Goal: Use online tool/utility: Utilize a website feature to perform a specific function

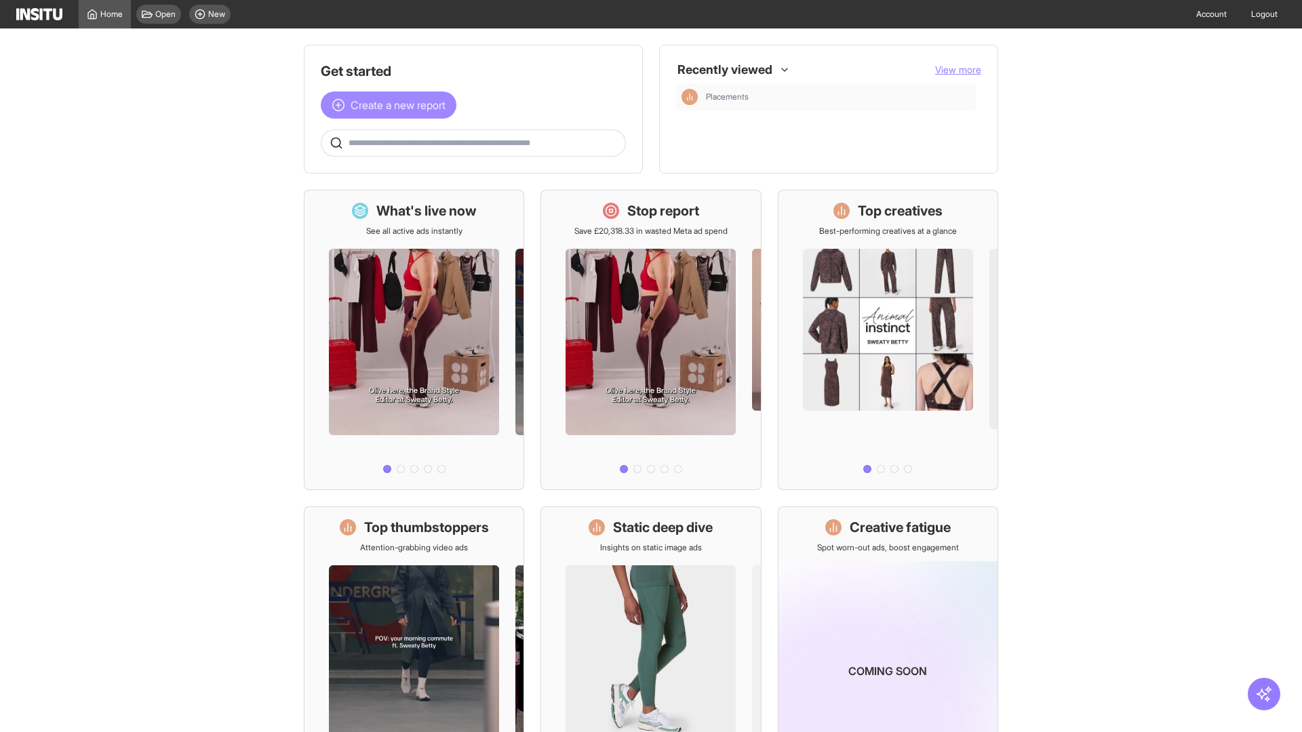
click at [392, 105] on span "Create a new report" at bounding box center [398, 105] width 95 height 16
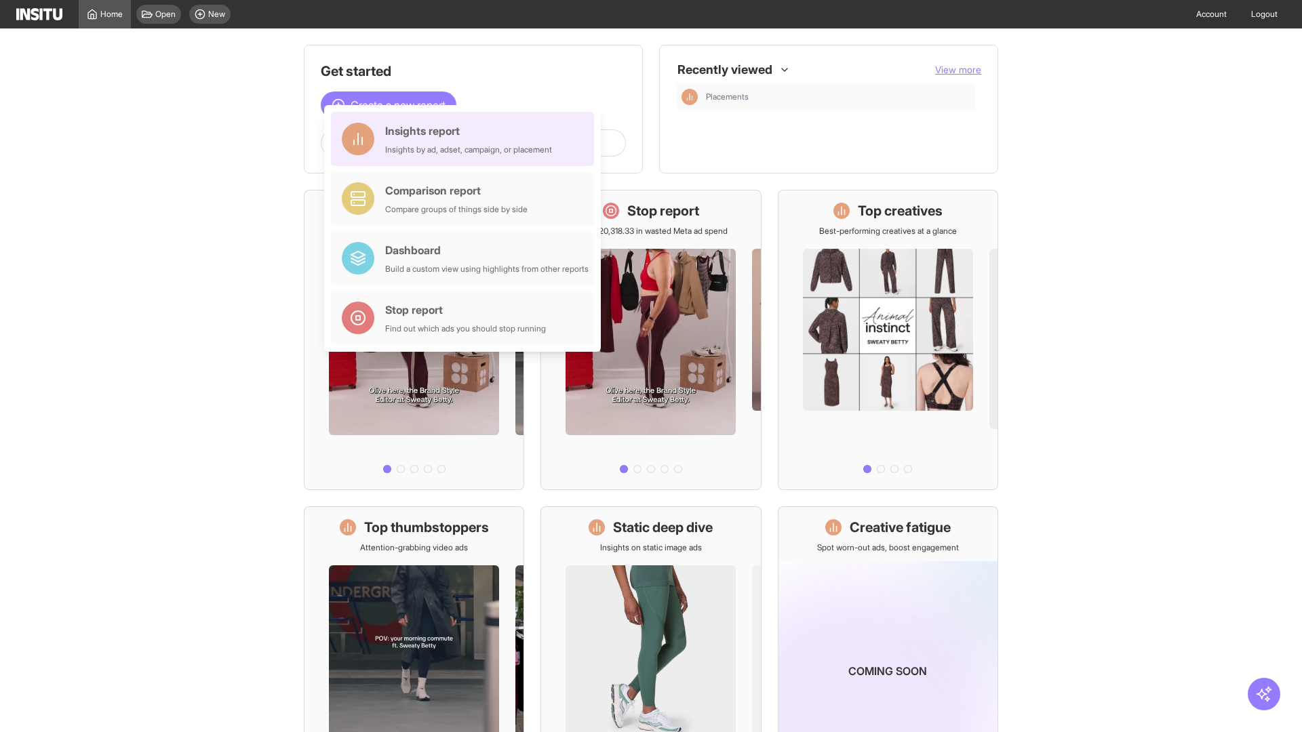
click at [466, 139] on div "Insights report Insights by ad, adset, campaign, or placement" at bounding box center [468, 139] width 167 height 33
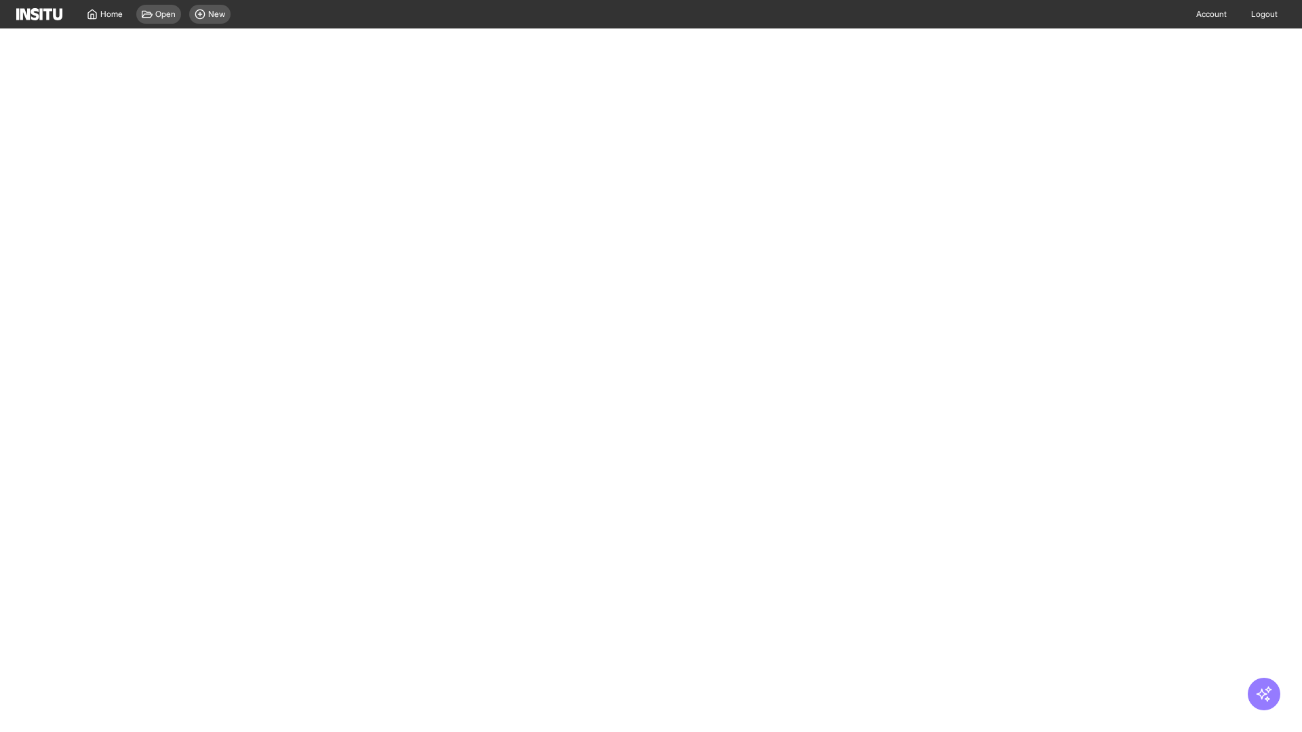
select select "**"
